Goal: Information Seeking & Learning: Learn about a topic

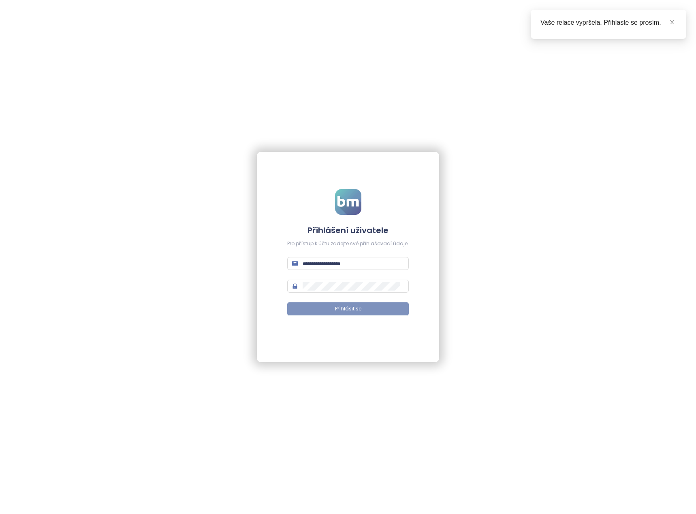
type input "**********"
click at [383, 312] on button "Přihlásit se" at bounding box center [347, 309] width 121 height 13
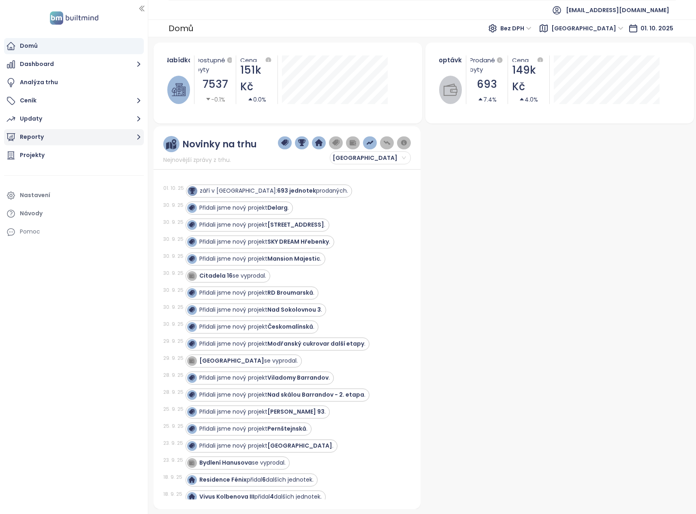
click at [133, 139] on button "Reporty" at bounding box center [74, 137] width 140 height 16
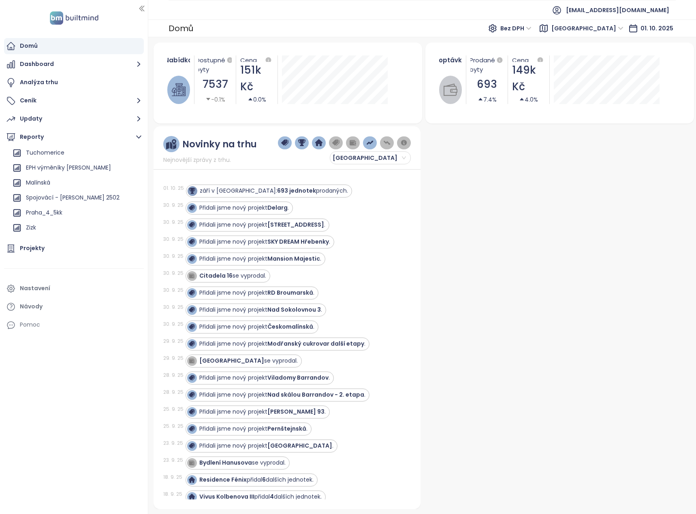
scroll to position [607, 0]
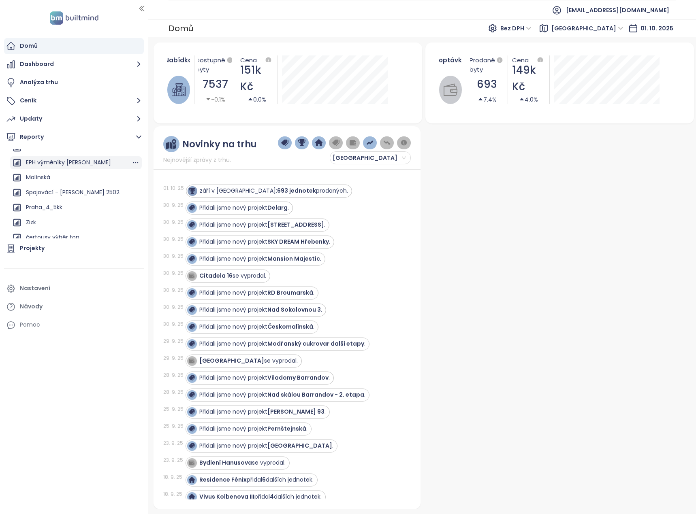
click at [86, 163] on div "EPH výměníky [PERSON_NAME]" at bounding box center [68, 163] width 85 height 10
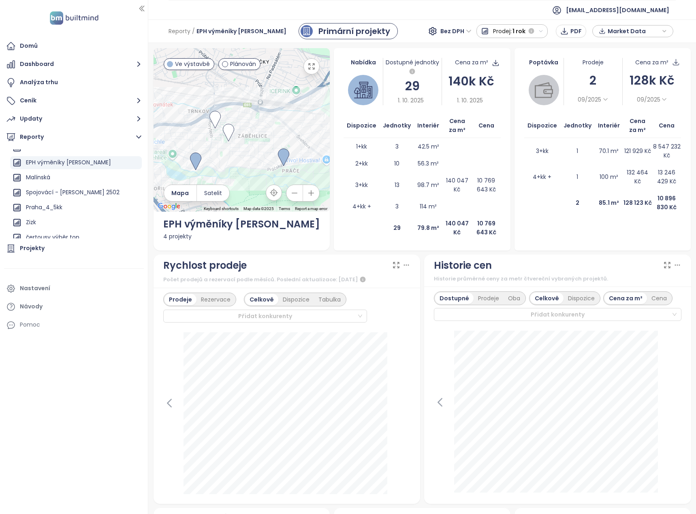
click at [524, 32] on span "1 rok" at bounding box center [518, 31] width 13 height 15
click at [132, 162] on icon "button" at bounding box center [136, 163] width 8 height 8
click at [127, 136] on button "Upravit" at bounding box center [132, 139] width 43 height 12
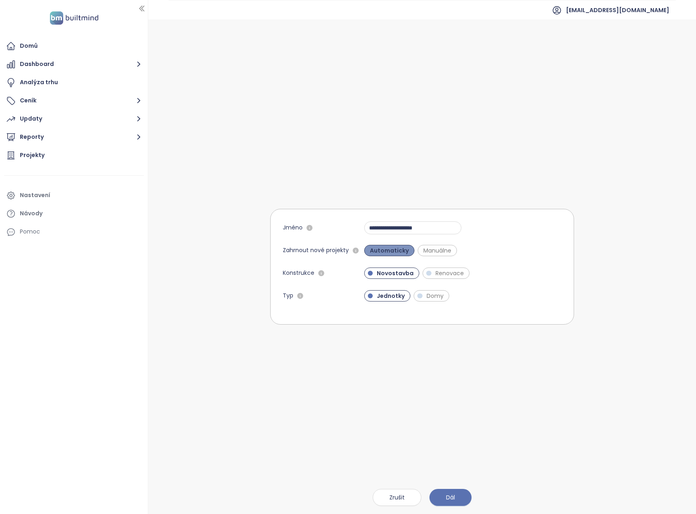
click at [381, 250] on span "Automaticky" at bounding box center [389, 251] width 47 height 8
click at [456, 495] on button "Dál" at bounding box center [450, 497] width 42 height 17
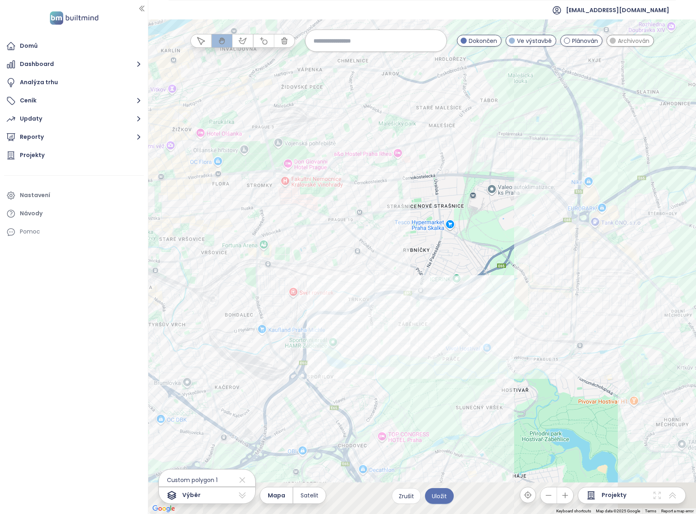
drag, startPoint x: 444, startPoint y: 307, endPoint x: 426, endPoint y: 256, distance: 54.1
click at [426, 256] on div at bounding box center [422, 266] width 548 height 495
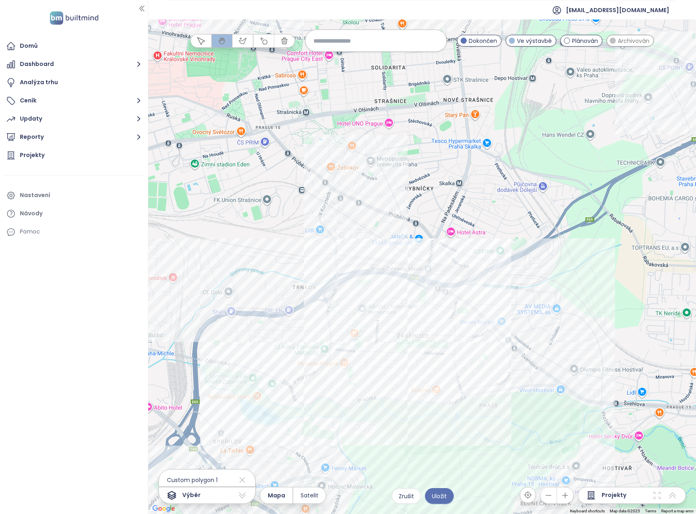
click at [377, 281] on div at bounding box center [422, 266] width 548 height 495
click at [377, 284] on div at bounding box center [422, 266] width 548 height 495
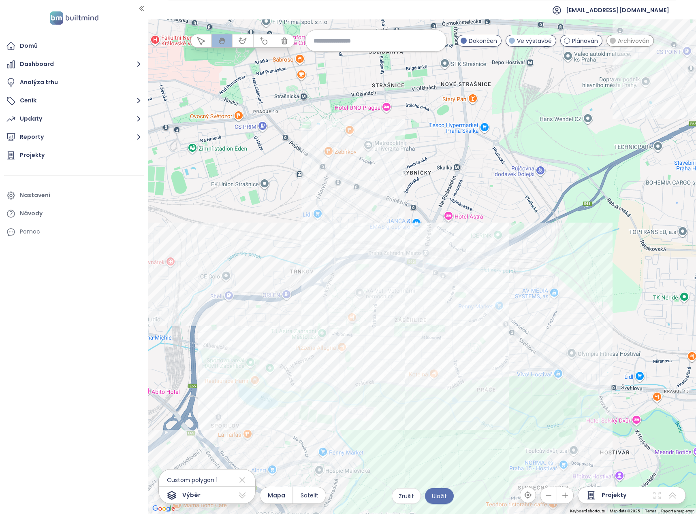
drag, startPoint x: 377, startPoint y: 284, endPoint x: 375, endPoint y: 266, distance: 17.6
click at [375, 267] on div at bounding box center [422, 266] width 548 height 495
click at [386, 265] on div at bounding box center [422, 266] width 548 height 495
click at [386, 263] on div at bounding box center [422, 266] width 548 height 495
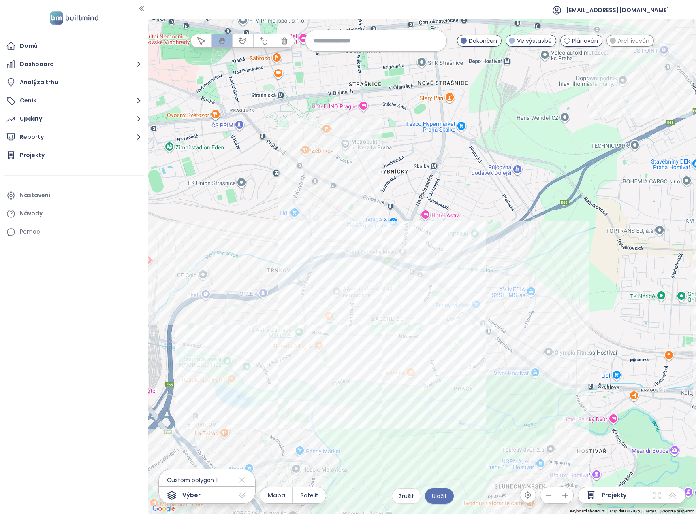
drag, startPoint x: 567, startPoint y: 323, endPoint x: 544, endPoint y: 322, distance: 22.3
click at [544, 322] on div at bounding box center [422, 266] width 548 height 495
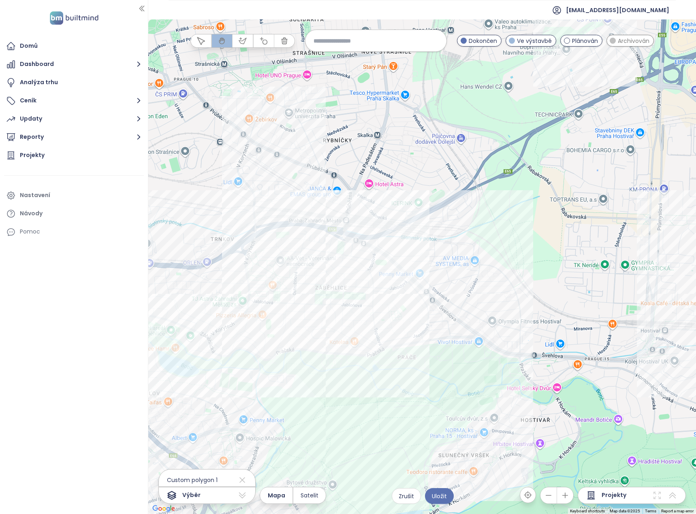
drag, startPoint x: 352, startPoint y: 221, endPoint x: 303, endPoint y: 196, distance: 54.5
click at [303, 196] on div at bounding box center [422, 266] width 548 height 495
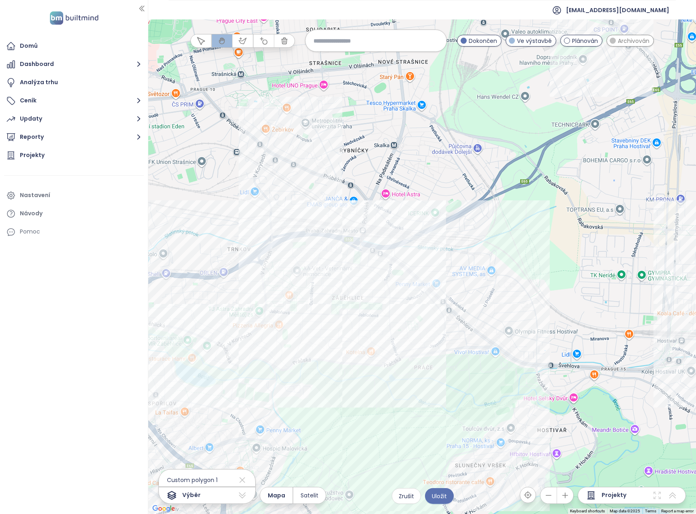
drag, startPoint x: 348, startPoint y: 286, endPoint x: 367, endPoint y: 298, distance: 22.2
click at [367, 298] on div at bounding box center [422, 266] width 548 height 495
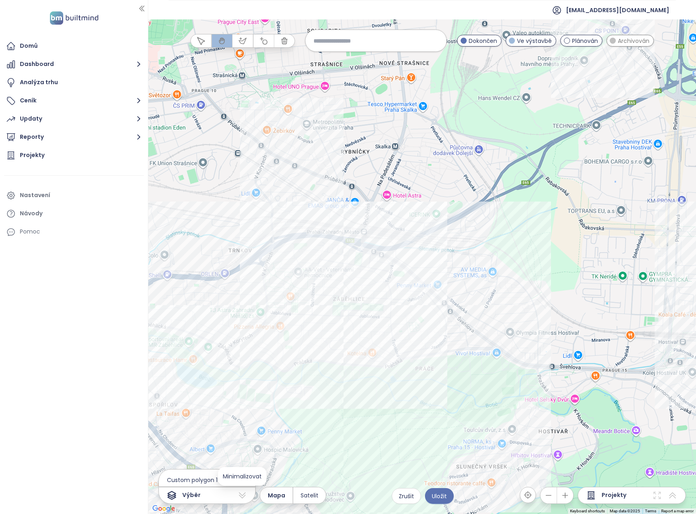
click at [242, 496] on icon at bounding box center [242, 496] width 7 height 6
click at [243, 495] on icon at bounding box center [242, 496] width 10 height 10
click at [217, 479] on span "Custom polygon 1" at bounding box center [188, 480] width 59 height 13
click at [239, 481] on icon at bounding box center [242, 480] width 6 height 6
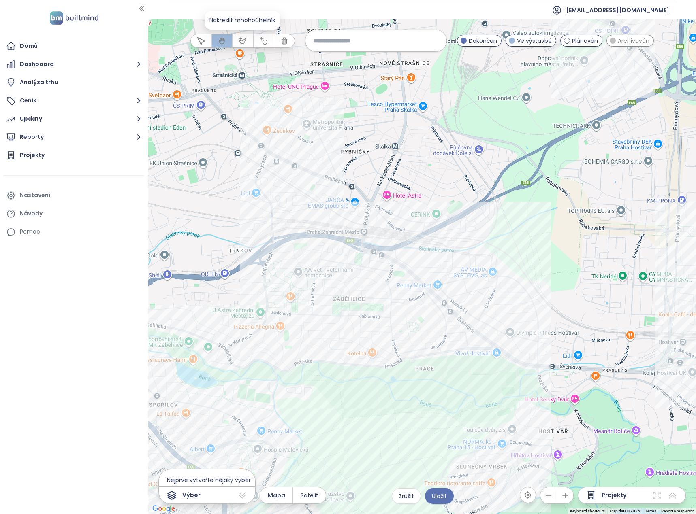
click at [241, 43] on icon "button" at bounding box center [242, 41] width 7 height 6
click at [251, 127] on div at bounding box center [422, 266] width 548 height 495
click at [258, 288] on div at bounding box center [422, 266] width 548 height 495
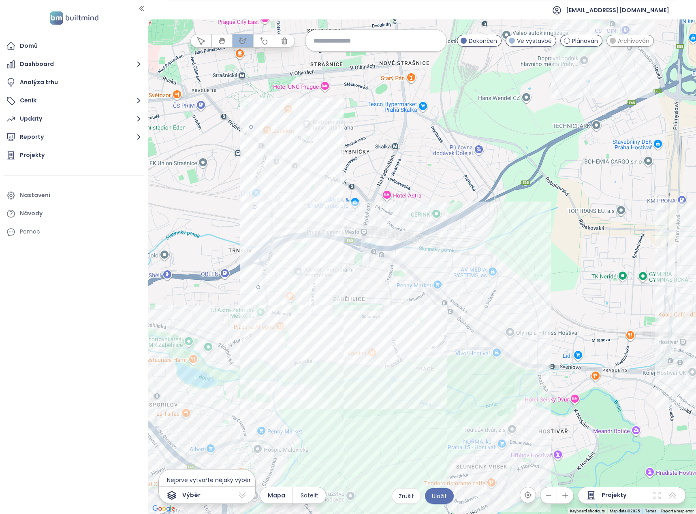
click at [400, 378] on div at bounding box center [422, 266] width 548 height 495
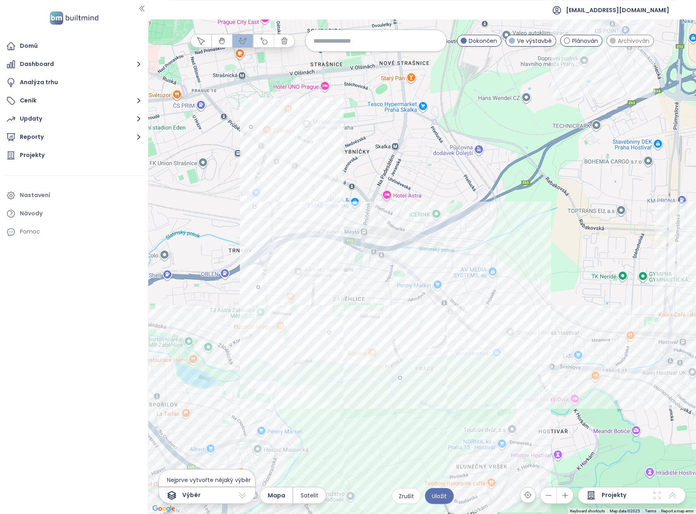
click at [552, 313] on div at bounding box center [422, 266] width 548 height 495
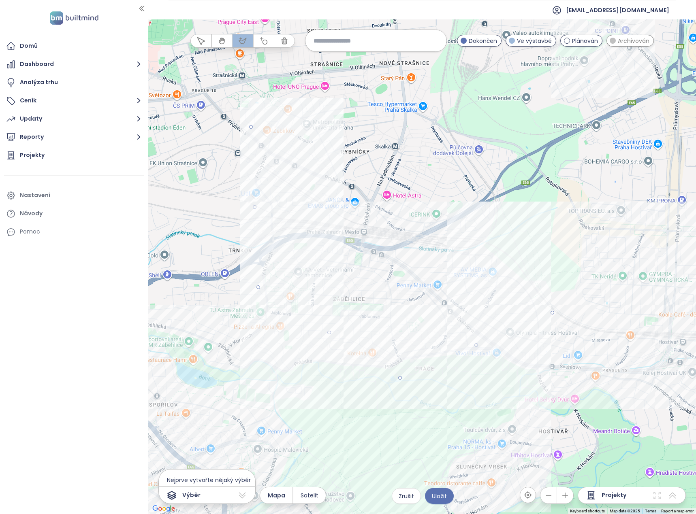
click at [538, 255] on div at bounding box center [422, 266] width 548 height 495
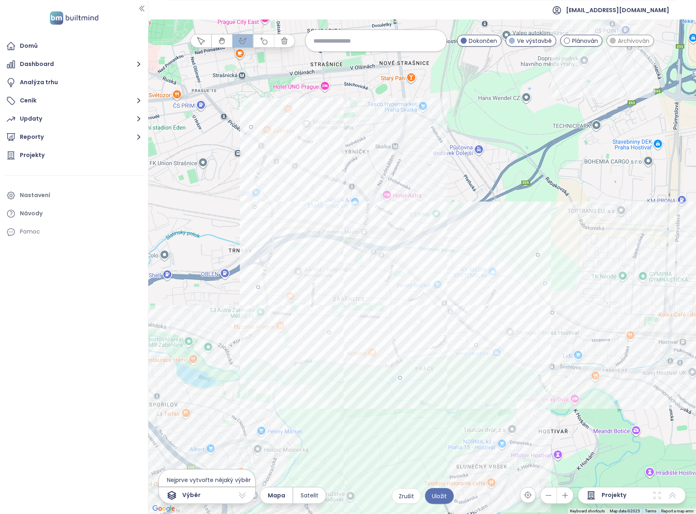
click at [250, 126] on div at bounding box center [422, 266] width 548 height 495
click at [432, 499] on button "Uložit" at bounding box center [439, 496] width 29 height 16
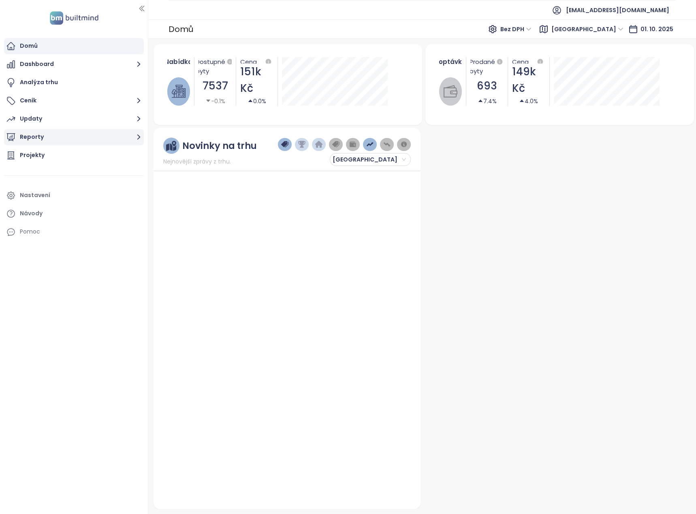
drag, startPoint x: 38, startPoint y: 137, endPoint x: 102, endPoint y: 133, distance: 64.1
click at [38, 137] on button "Reporty" at bounding box center [74, 137] width 140 height 16
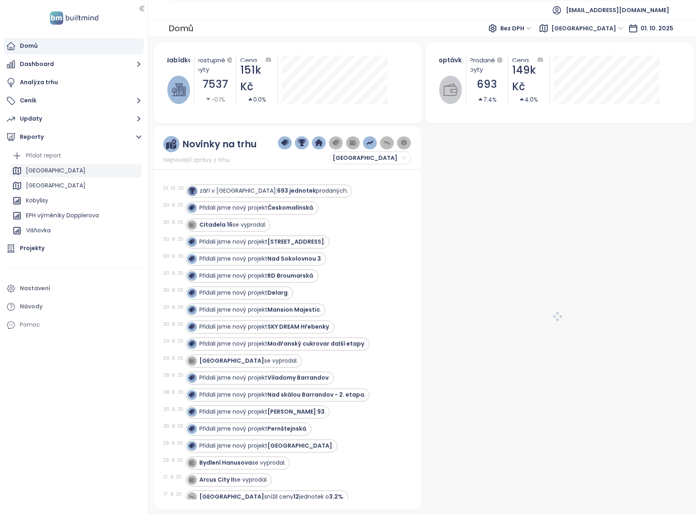
click at [46, 170] on div "[GEOGRAPHIC_DATA]" at bounding box center [76, 170] width 132 height 13
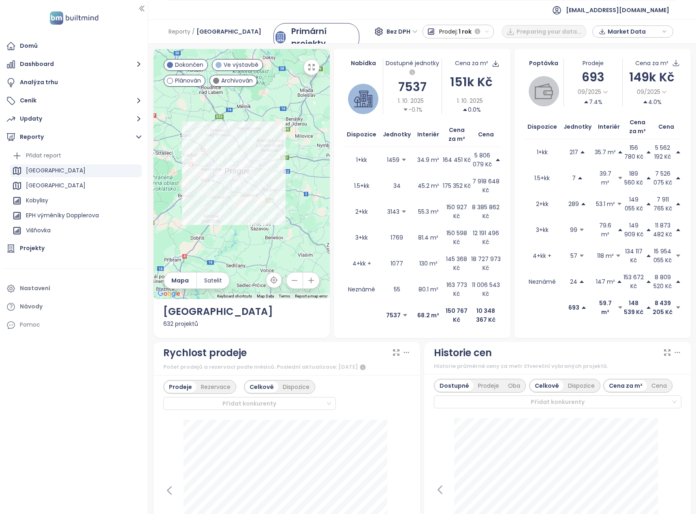
drag, startPoint x: 259, startPoint y: 237, endPoint x: 258, endPoint y: 245, distance: 8.1
click at [258, 245] on div at bounding box center [241, 174] width 177 height 250
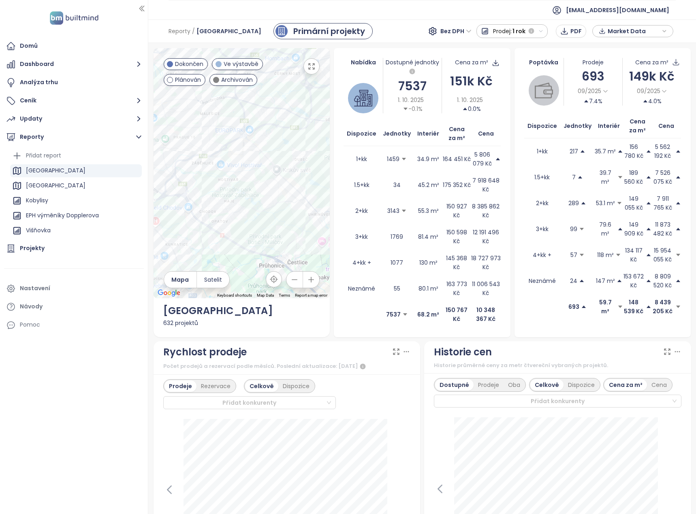
drag, startPoint x: 219, startPoint y: 129, endPoint x: 239, endPoint y: 147, distance: 27.8
click at [239, 147] on div at bounding box center [241, 173] width 177 height 250
drag, startPoint x: 211, startPoint y: 212, endPoint x: 302, endPoint y: 116, distance: 132.9
click at [302, 116] on div at bounding box center [241, 173] width 177 height 250
drag, startPoint x: 236, startPoint y: 185, endPoint x: 245, endPoint y: 171, distance: 16.5
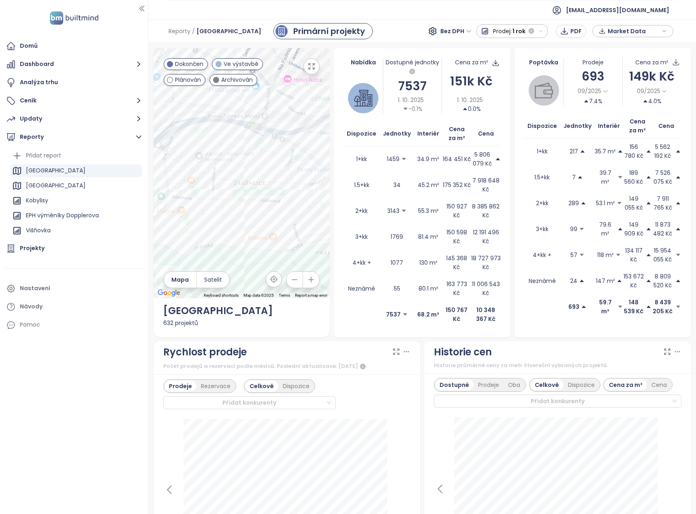
click at [245, 171] on div at bounding box center [241, 173] width 177 height 250
drag, startPoint x: 263, startPoint y: 188, endPoint x: 215, endPoint y: 186, distance: 47.8
click at [215, 186] on div at bounding box center [241, 173] width 177 height 250
drag, startPoint x: 246, startPoint y: 195, endPoint x: 278, endPoint y: 191, distance: 31.8
click at [278, 191] on div at bounding box center [241, 173] width 177 height 250
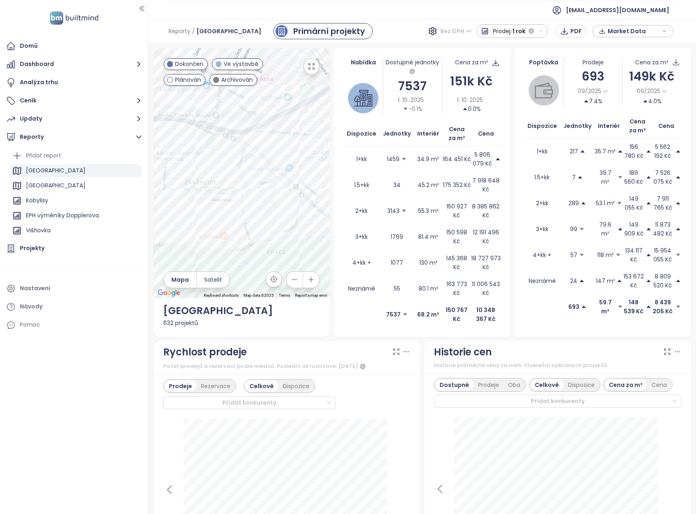
click at [458, 30] on span "Bez DPH" at bounding box center [455, 31] width 31 height 12
click at [456, 46] on div "S DPH" at bounding box center [457, 47] width 25 height 9
click at [629, 34] on span "Market Data" at bounding box center [633, 31] width 52 height 12
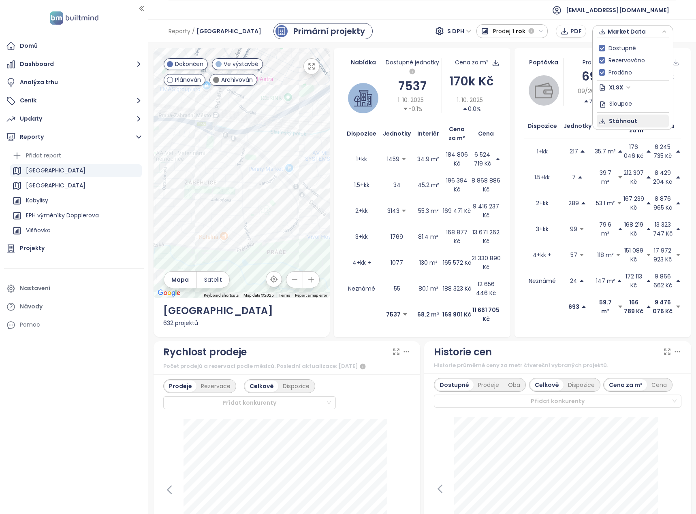
click at [625, 117] on span "Stáhnout" at bounding box center [623, 121] width 28 height 9
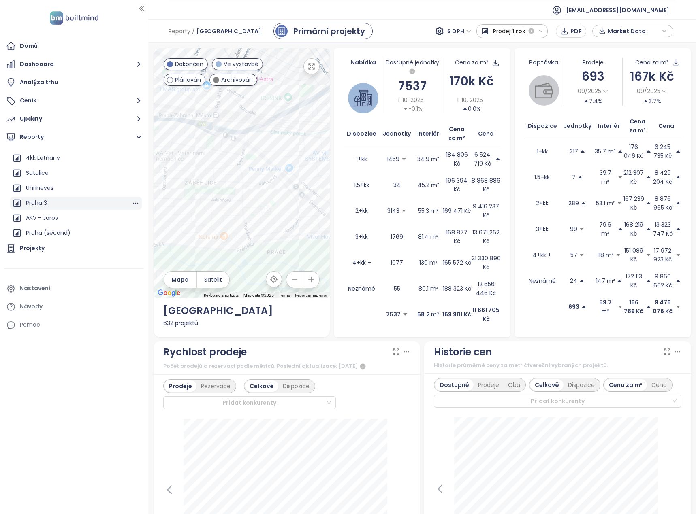
scroll to position [1168, 0]
click at [55, 230] on div "Praha (second)" at bounding box center [48, 232] width 45 height 10
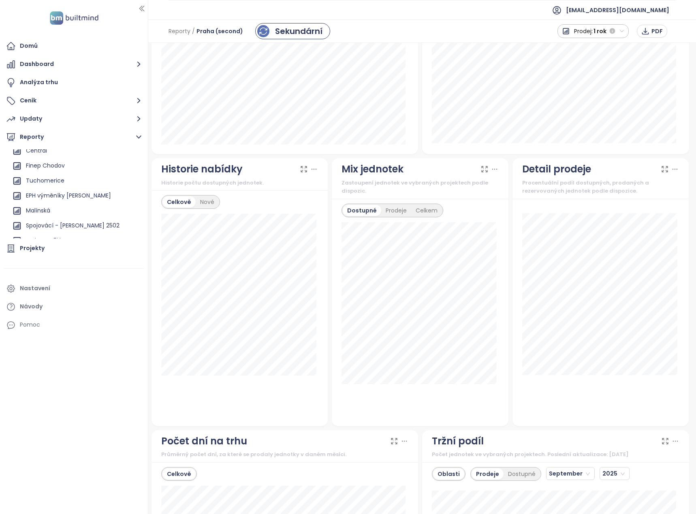
scroll to position [560, 0]
click at [83, 211] on div "EPH výměníky [PERSON_NAME]" at bounding box center [68, 210] width 85 height 10
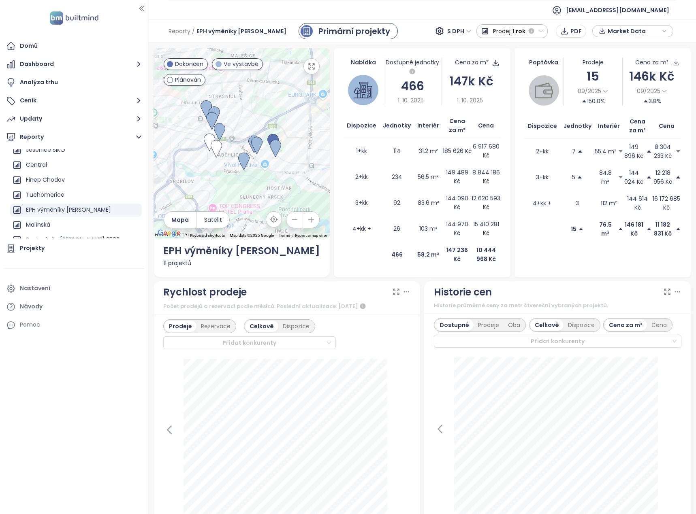
click at [465, 28] on span "S DPH" at bounding box center [459, 31] width 24 height 12
click at [461, 56] on div "Bez DPH" at bounding box center [463, 60] width 22 height 9
